Goal: Task Accomplishment & Management: Use online tool/utility

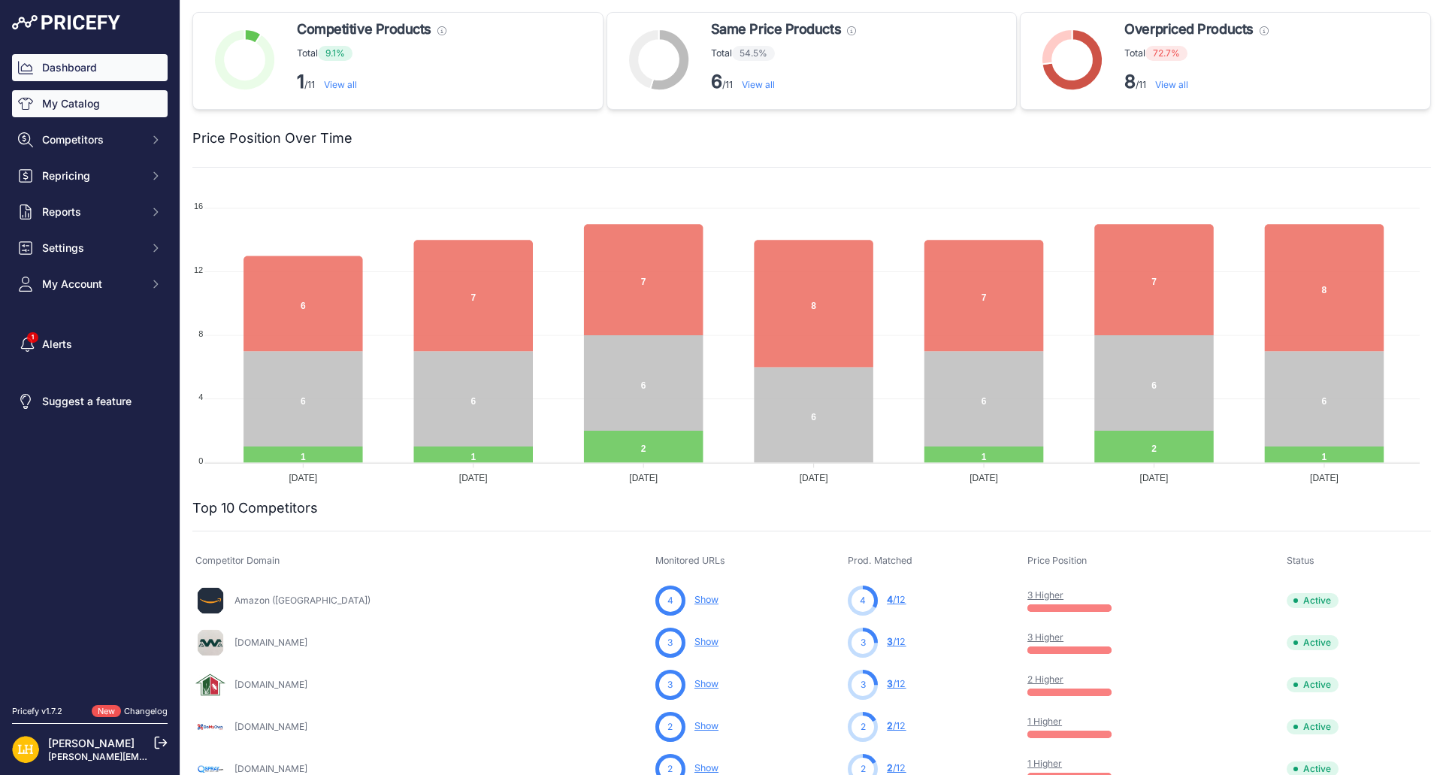
click at [93, 112] on link "My Catalog" at bounding box center [90, 103] width 156 height 27
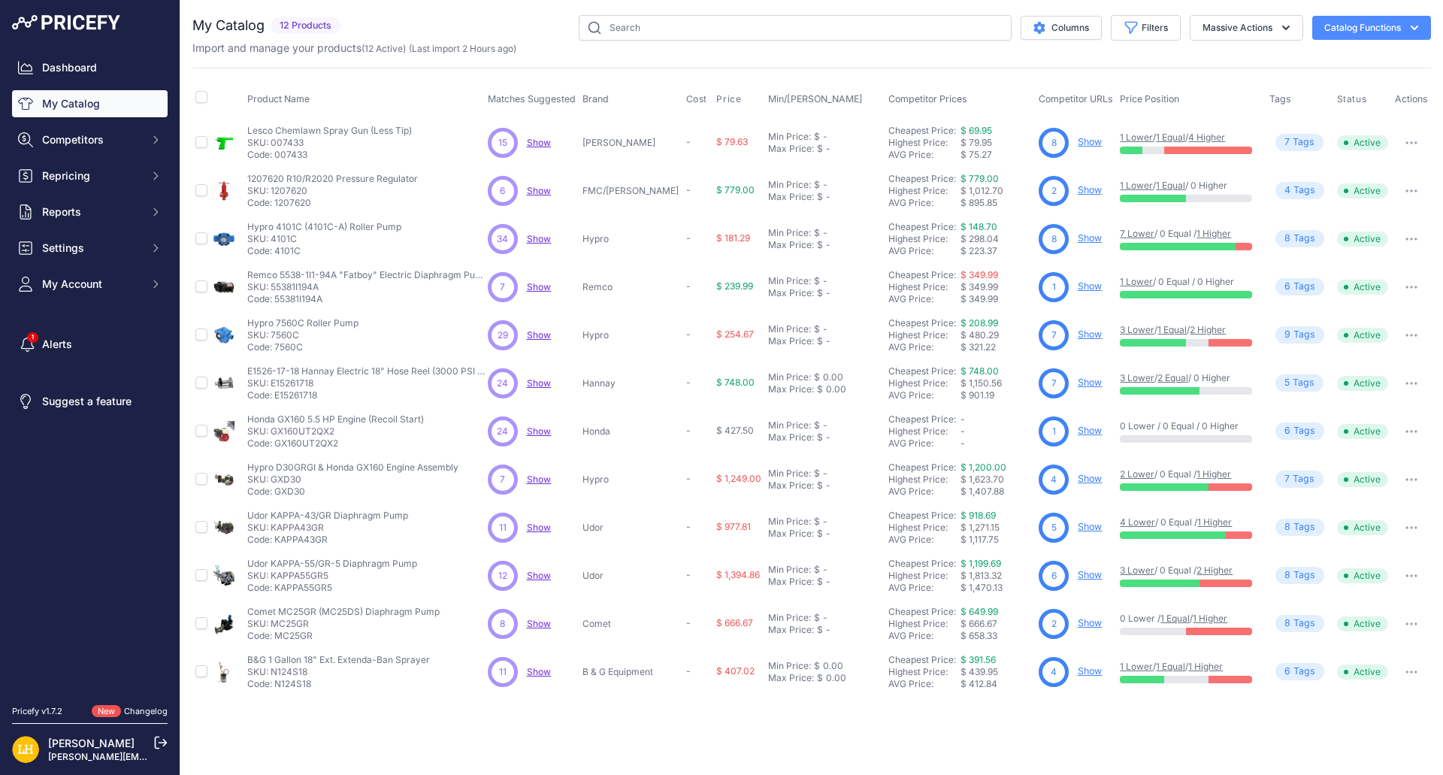
click at [1078, 428] on link "Show" at bounding box center [1090, 430] width 24 height 11
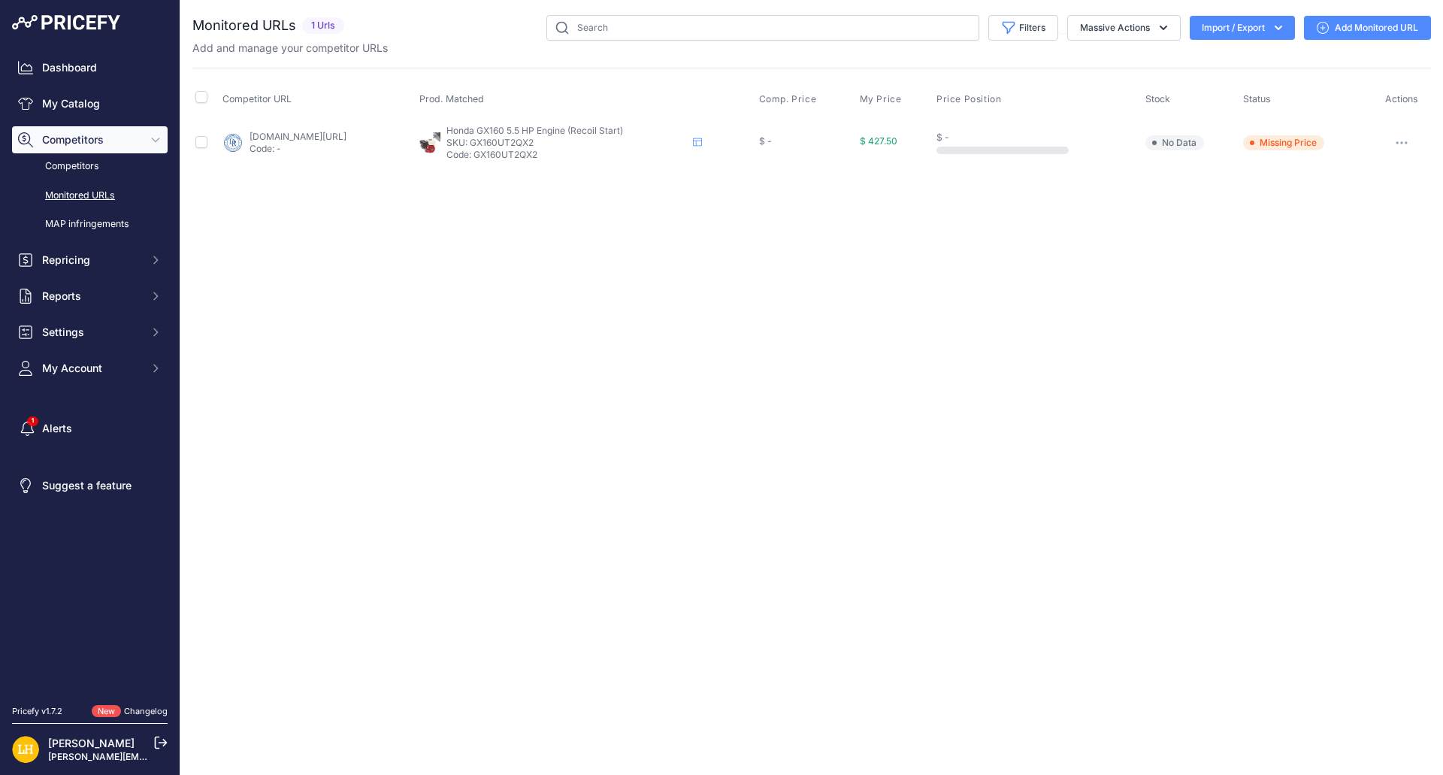
drag, startPoint x: 600, startPoint y: 151, endPoint x: 543, endPoint y: 154, distance: 57.2
click at [543, 154] on p "Code: GX160UT2QX2" at bounding box center [566, 155] width 240 height 12
copy p "GX160UT2QX2"
click at [1139, 91] on th "Price Position" at bounding box center [1037, 99] width 209 height 38
